Goal: Task Accomplishment & Management: Manage account settings

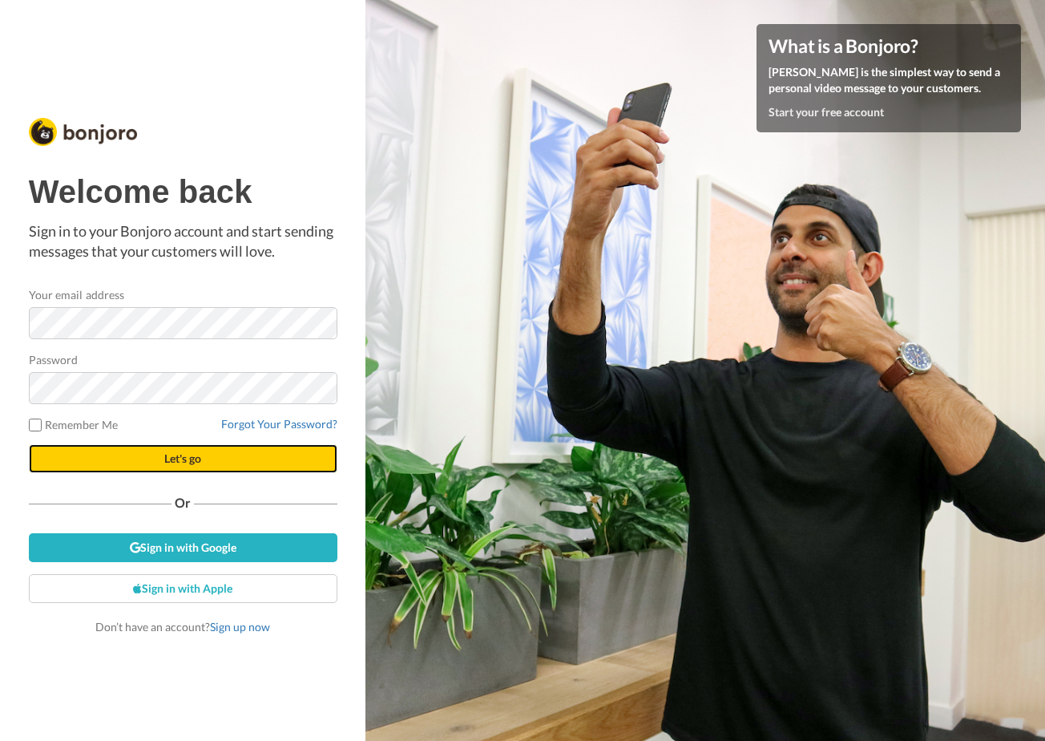
click at [137, 455] on button "Let's go" at bounding box center [183, 458] width 309 height 29
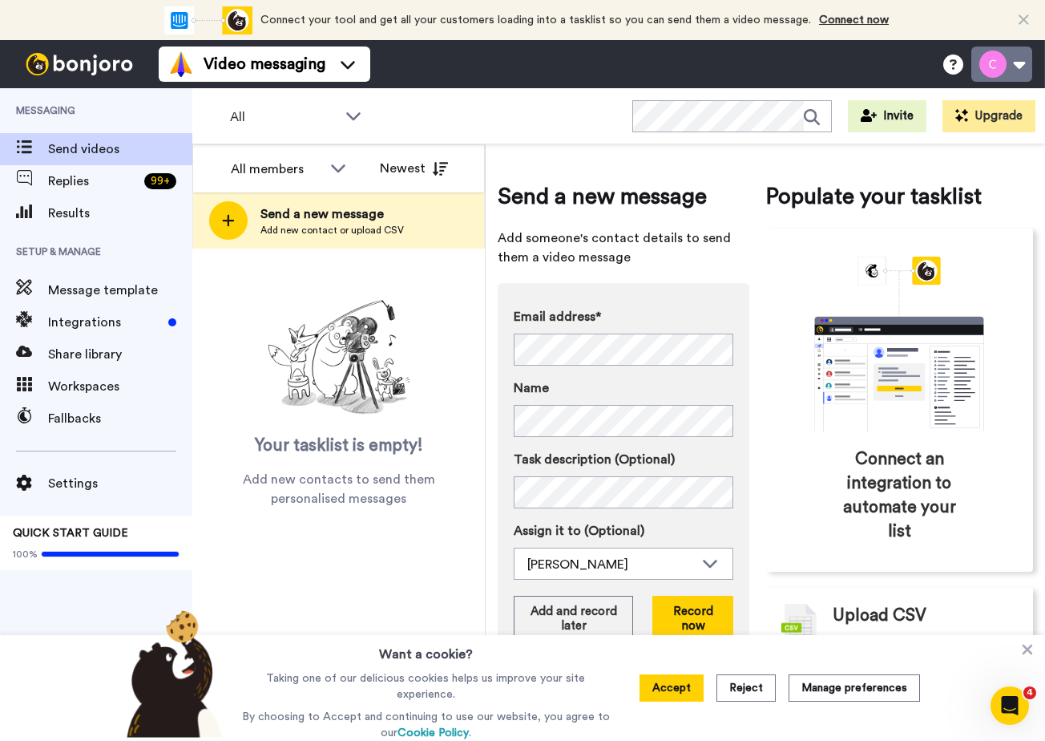
click at [1015, 70] on button at bounding box center [1002, 63] width 61 height 35
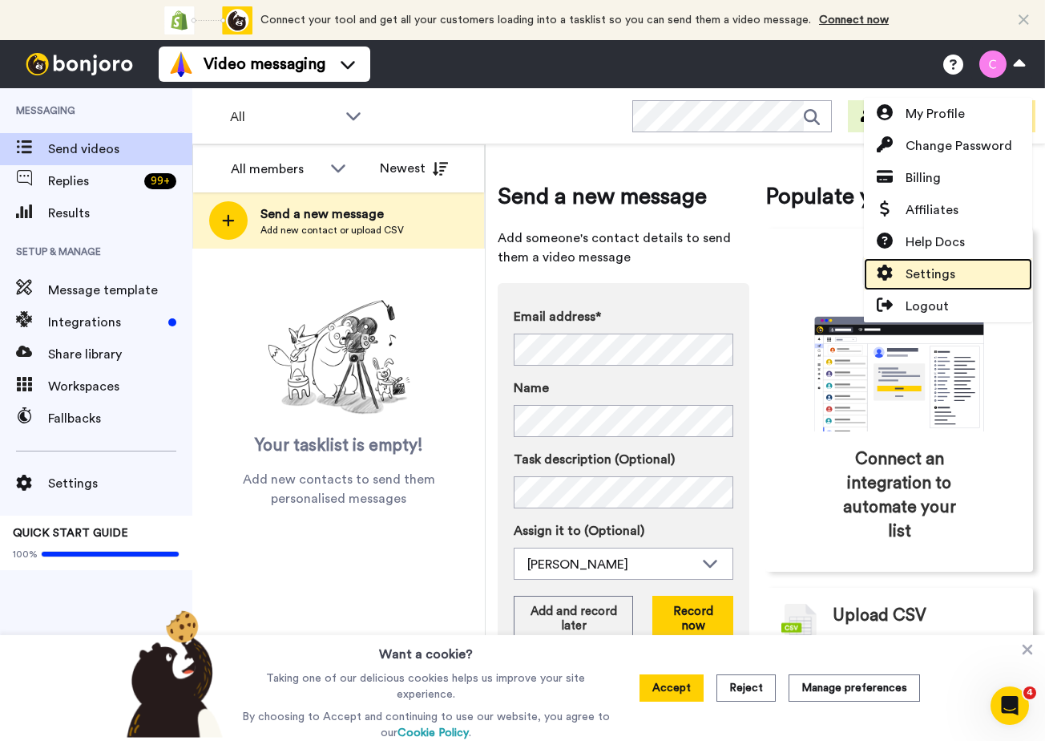
click at [910, 268] on span "Settings" at bounding box center [931, 274] width 50 height 19
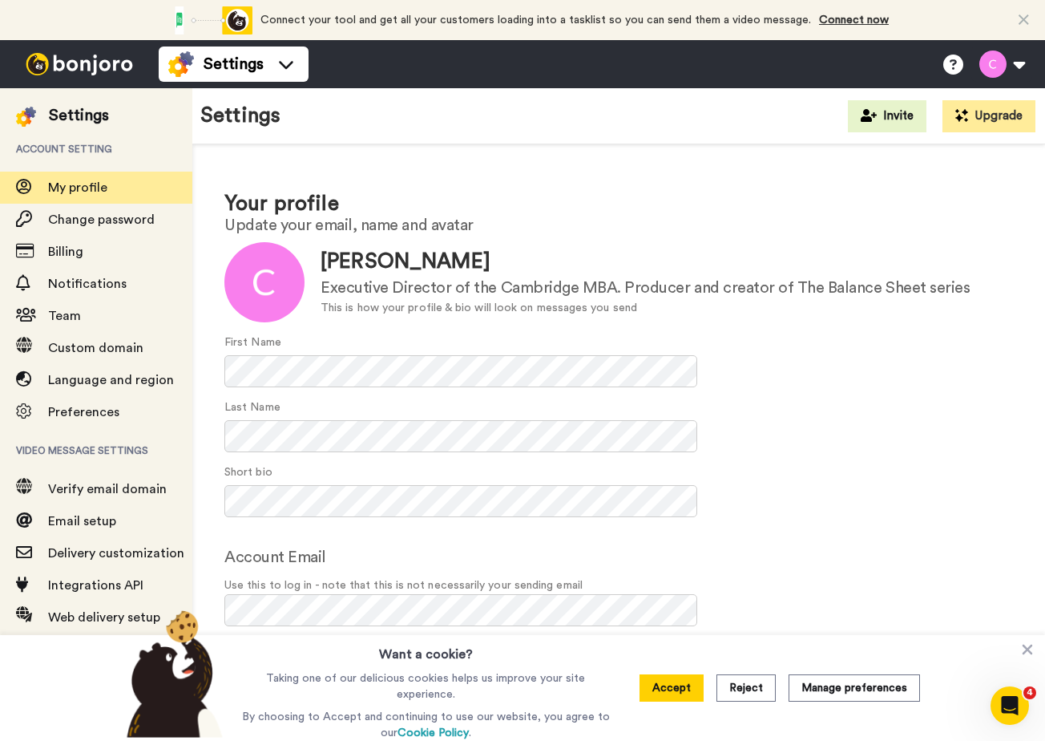
click at [743, 692] on button "Reject" at bounding box center [746, 687] width 59 height 27
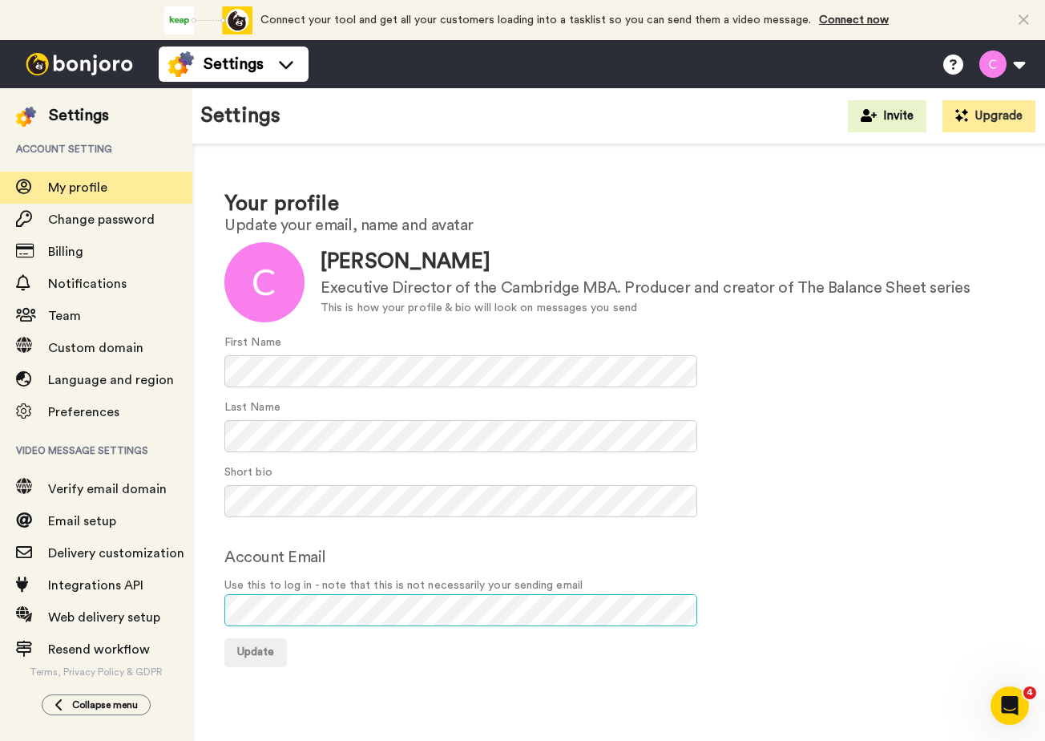
click at [218, 602] on div "Your profile Update your email, name and avatar Update Conrad Chua Executive Di…" at bounding box center [618, 427] width 853 height 567
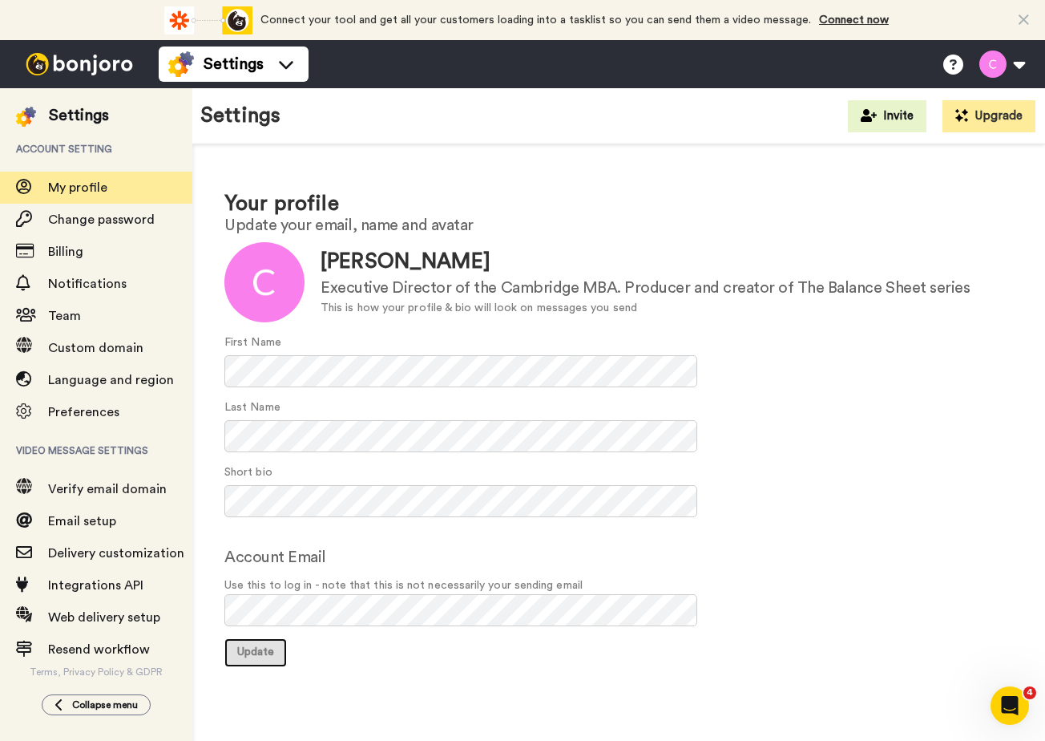
click at [263, 655] on span "Update" at bounding box center [255, 651] width 37 height 11
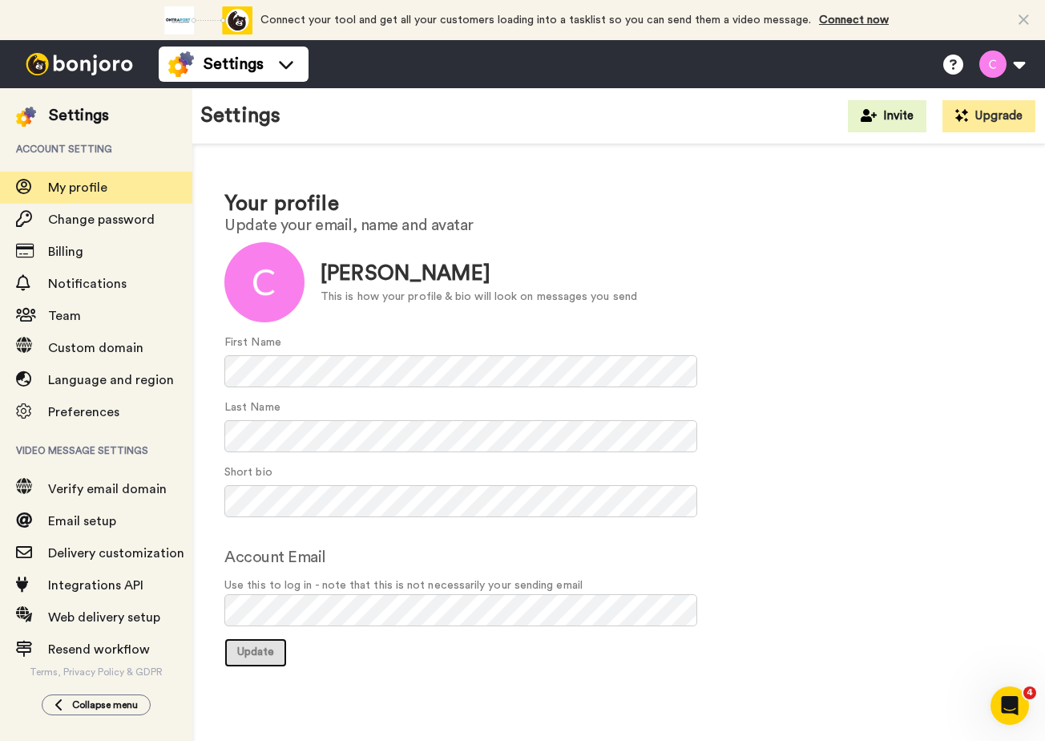
click at [249, 650] on span "Update" at bounding box center [255, 651] width 37 height 11
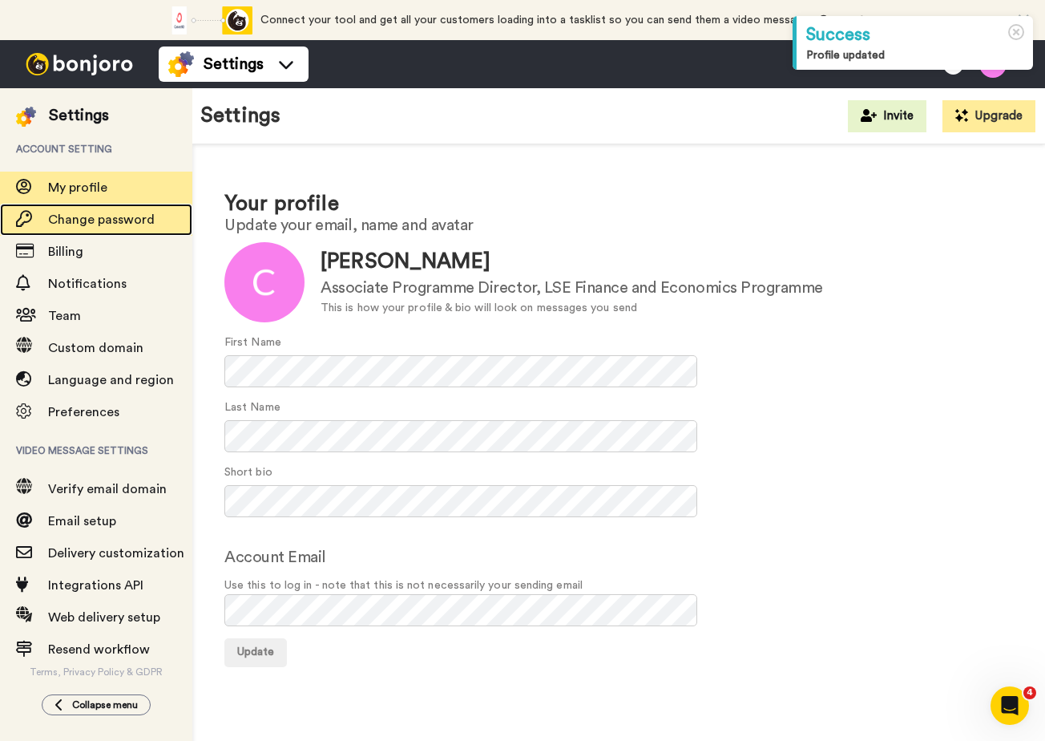
click at [123, 219] on span "Change password" at bounding box center [101, 219] width 107 height 13
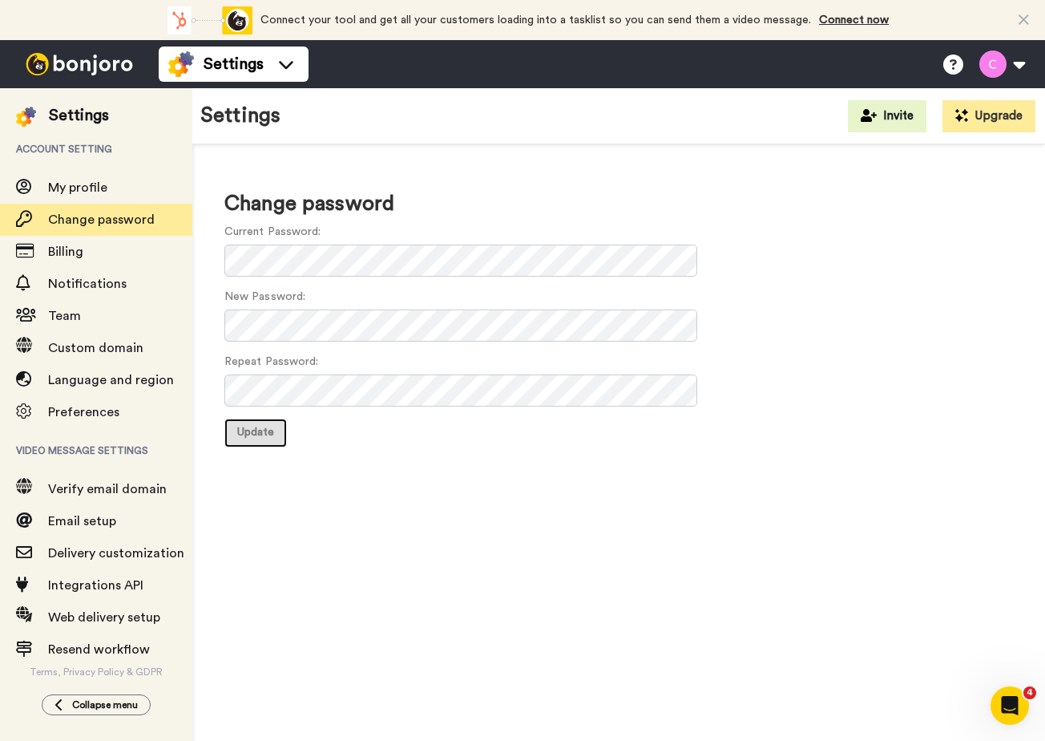
click at [264, 430] on span "Update" at bounding box center [255, 431] width 37 height 11
click at [1012, 73] on button at bounding box center [1002, 63] width 61 height 35
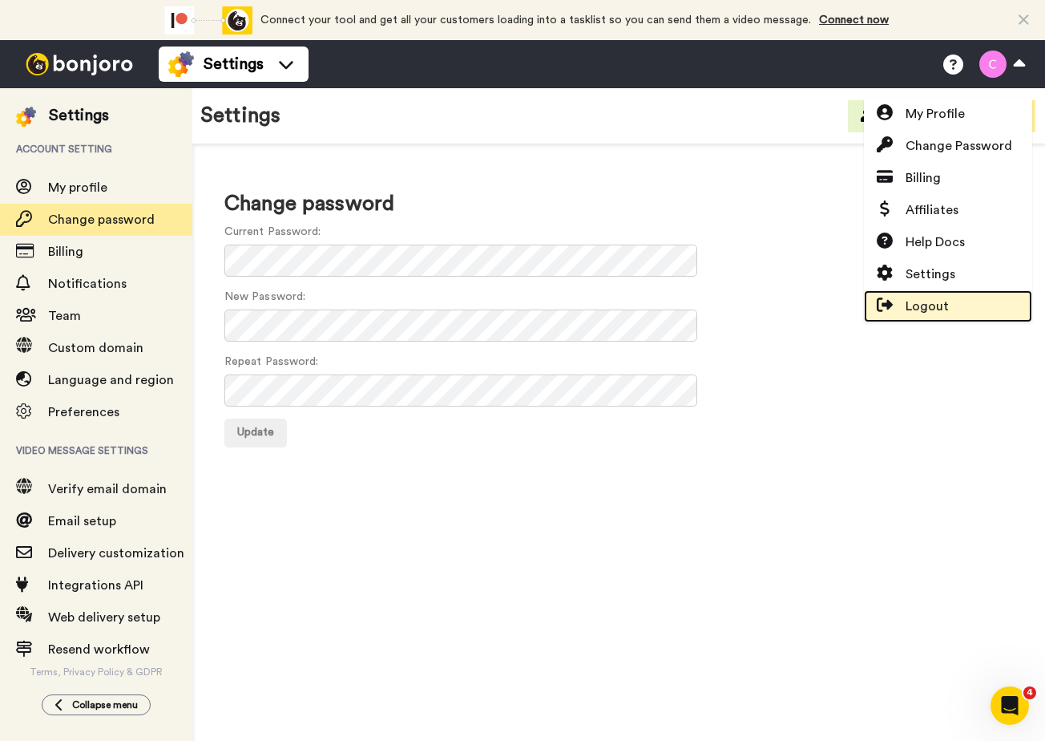
click at [929, 308] on span "Logout" at bounding box center [927, 306] width 43 height 19
